Goal: Transaction & Acquisition: Download file/media

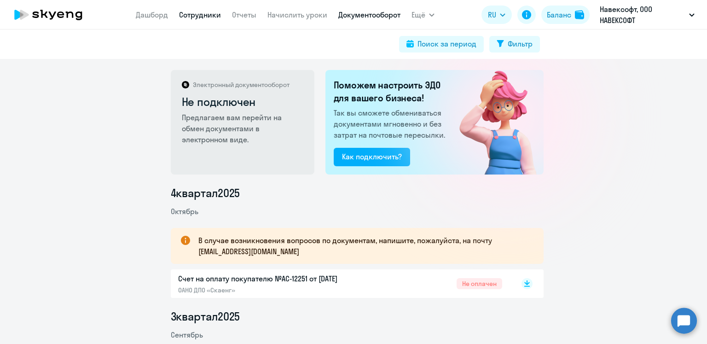
click at [194, 12] on link "Сотрудники" at bounding box center [200, 14] width 42 height 9
select select "30"
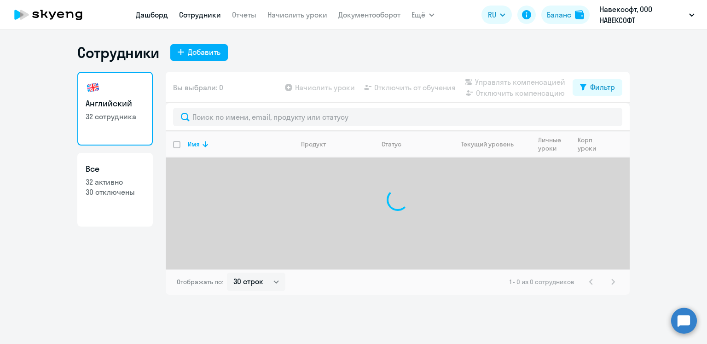
click at [140, 16] on link "Дашборд" at bounding box center [152, 14] width 32 height 9
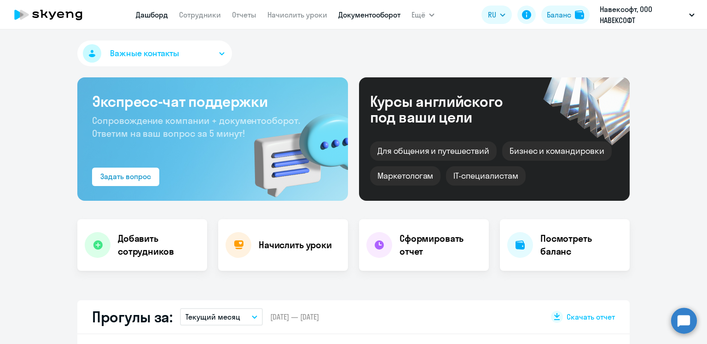
click at [384, 10] on link "Документооборот" at bounding box center [369, 14] width 62 height 9
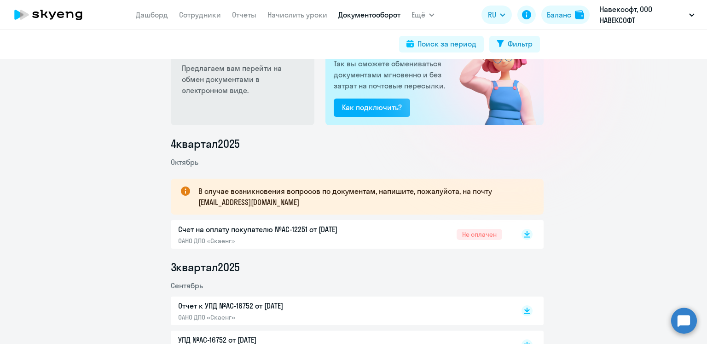
scroll to position [138, 0]
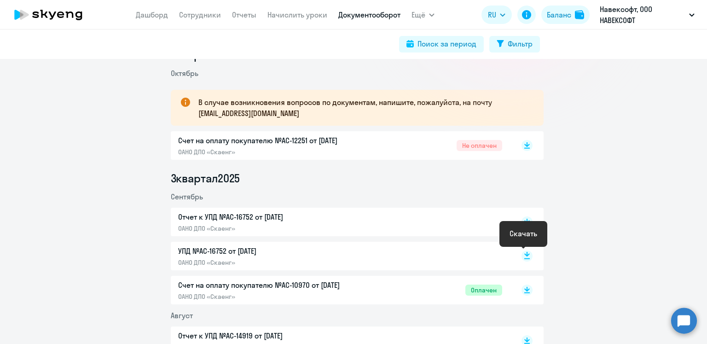
click at [525, 253] on rect at bounding box center [526, 255] width 11 height 11
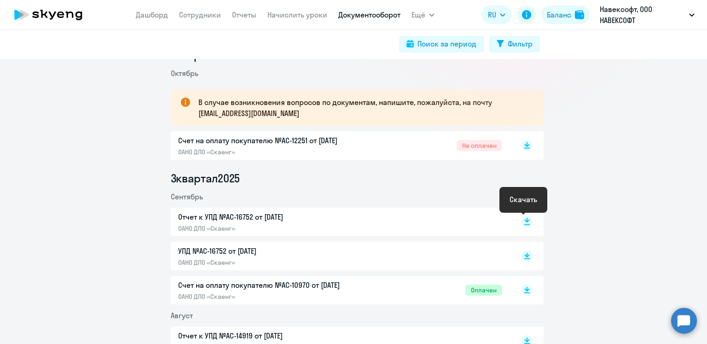
click at [521, 219] on rect at bounding box center [526, 221] width 11 height 11
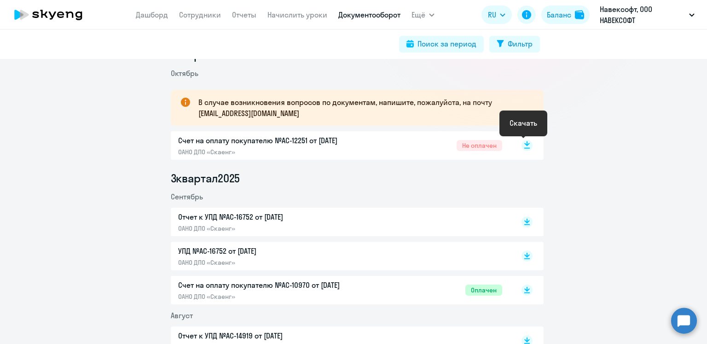
click at [524, 143] on icon at bounding box center [527, 143] width 6 height 5
